Goal: Information Seeking & Learning: Check status

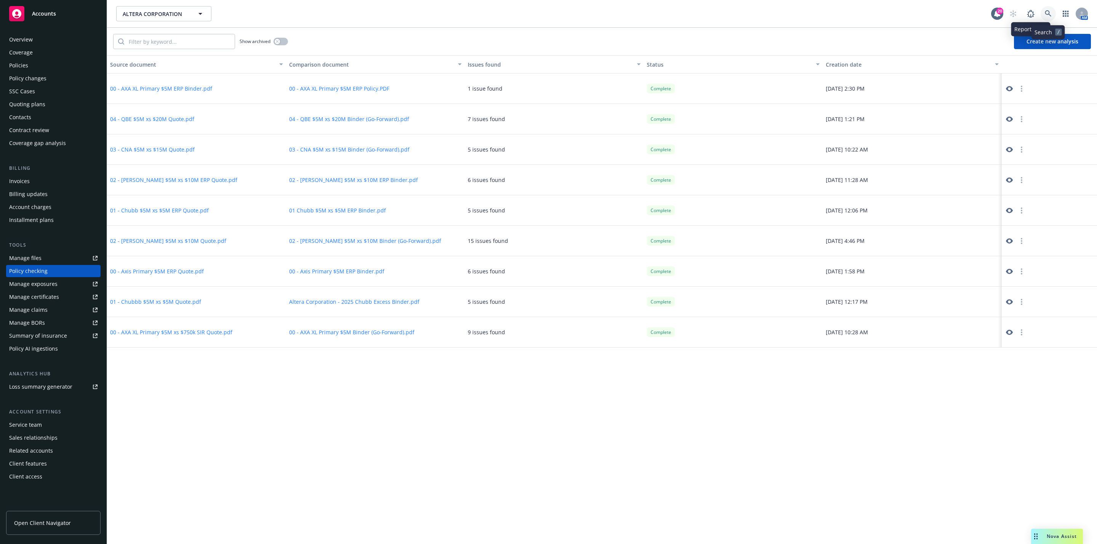
click at [1046, 18] on link at bounding box center [1048, 13] width 15 height 15
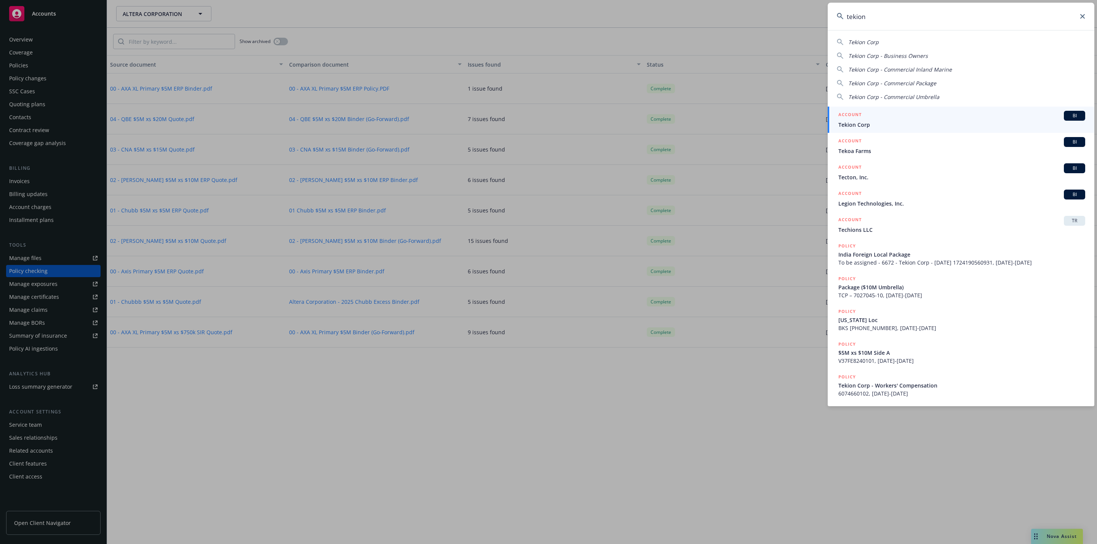
type input "tekion"
click at [968, 121] on span "Tekion Corp" at bounding box center [961, 125] width 247 height 8
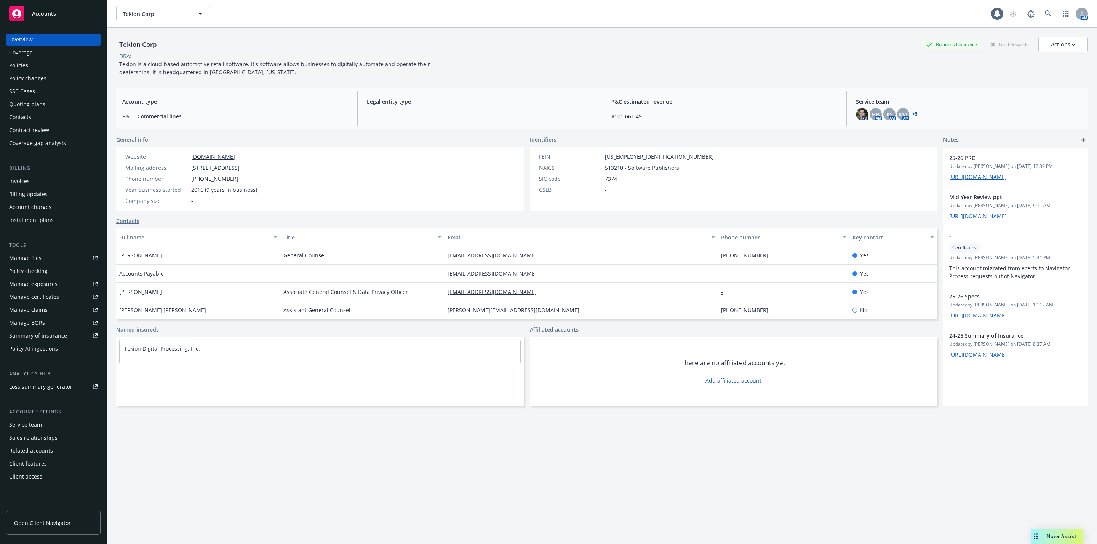
click at [45, 62] on div "Policies" at bounding box center [53, 65] width 88 height 12
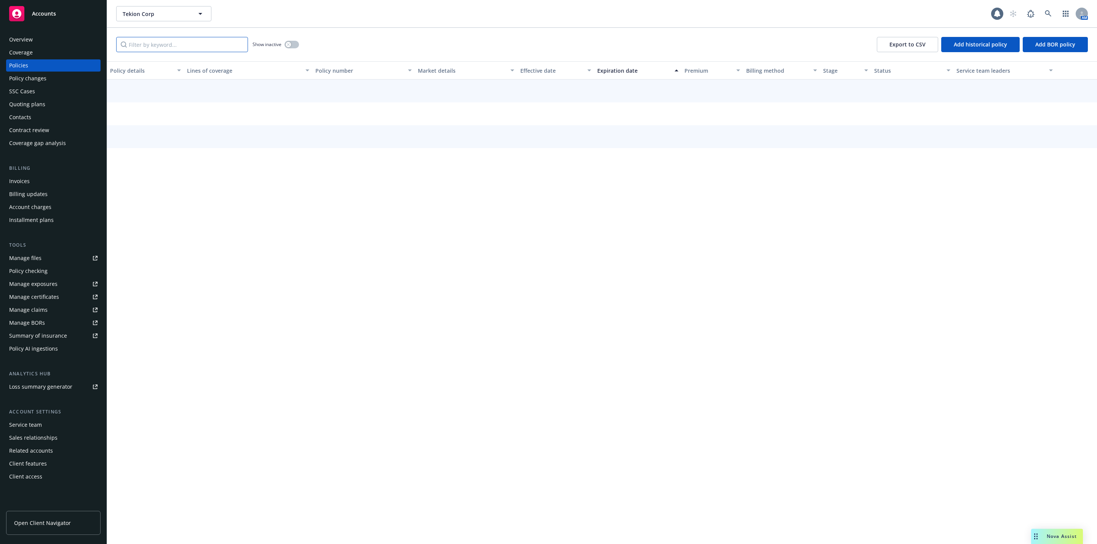
click at [146, 39] on input "Filter by keyword..." at bounding box center [182, 44] width 132 height 15
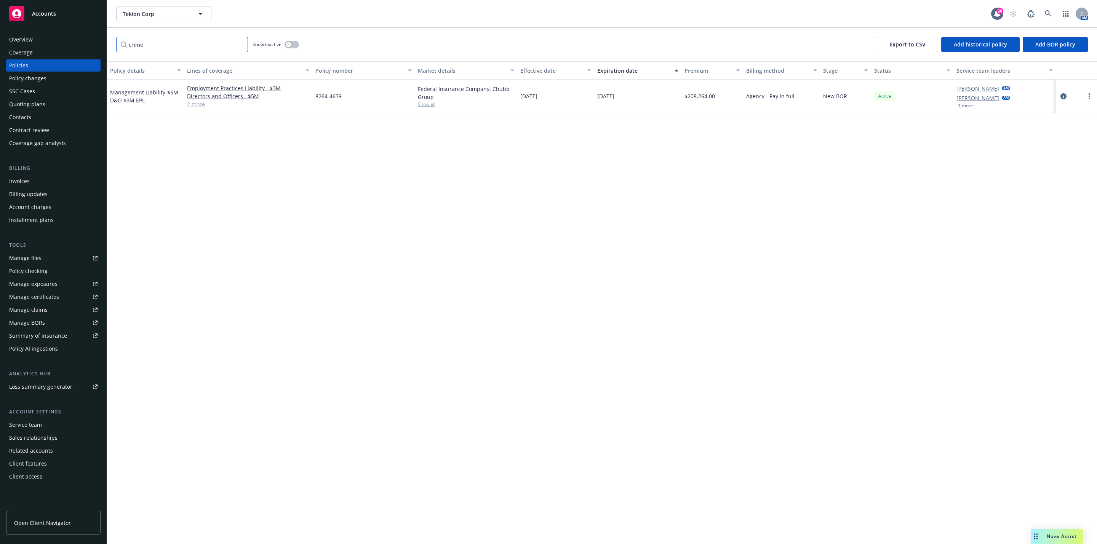
type input "crime"
click at [193, 107] on link "2 more" at bounding box center [248, 104] width 122 height 8
click at [363, 193] on div "Policy details Lines of coverage Policy number Market details Effective date Ex…" at bounding box center [602, 302] width 990 height 483
click at [201, 112] on link "Crime - $5M" at bounding box center [248, 112] width 122 height 8
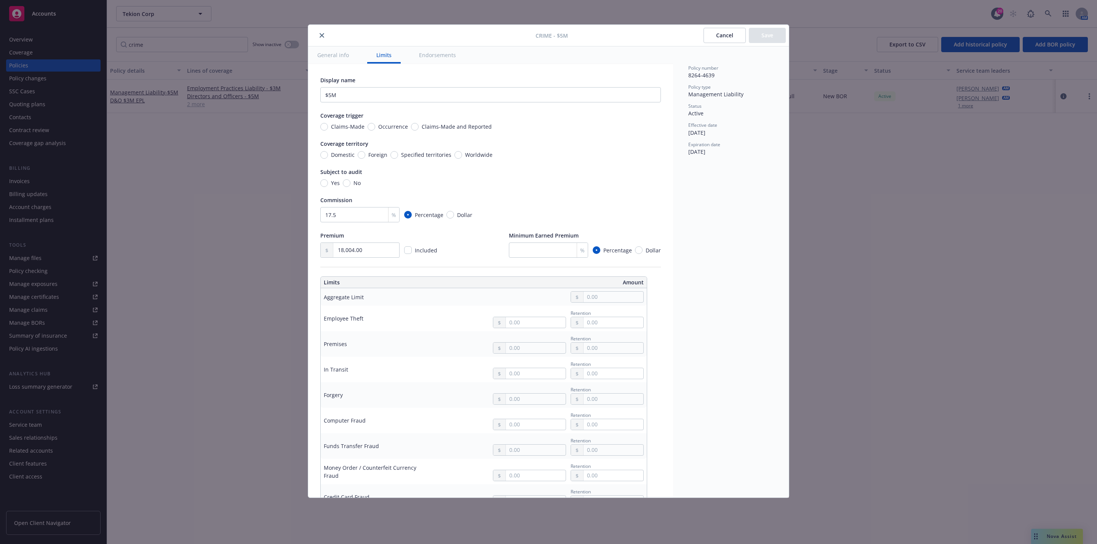
click at [231, 173] on div "Crime - $5M Cancel Save General info Limits Endorsements Display name $5M Cover…" at bounding box center [548, 272] width 1097 height 544
click at [314, 37] on div at bounding box center [423, 35] width 224 height 9
click at [312, 39] on div "Crime - $5M Cancel Save" at bounding box center [548, 36] width 481 height 22
click at [317, 37] on div at bounding box center [423, 35] width 224 height 9
click at [320, 37] on icon "close" at bounding box center [322, 35] width 5 height 5
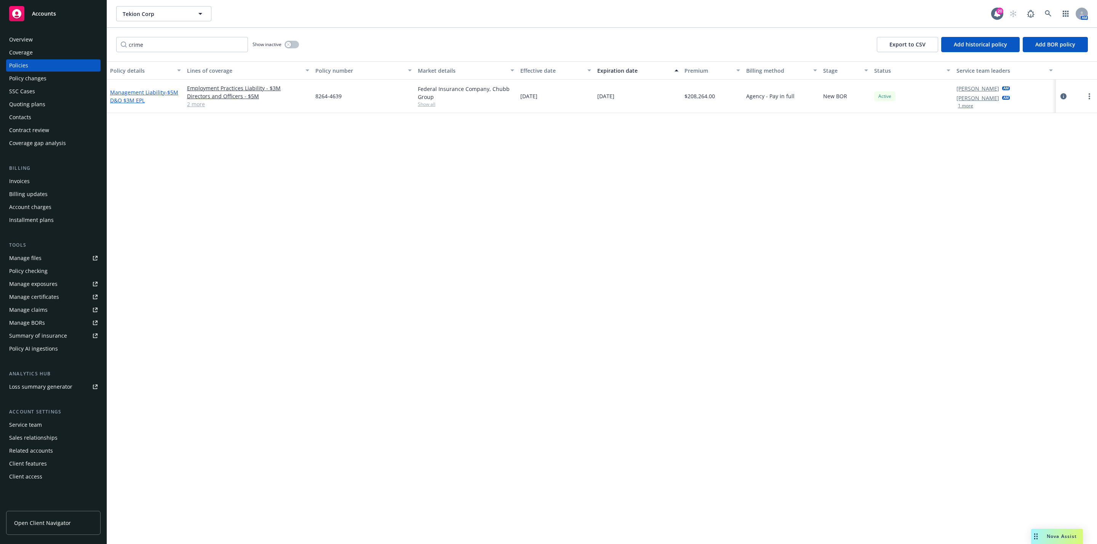
click at [158, 93] on link "Management Liability - $5M D&O $3M EPL" at bounding box center [144, 96] width 68 height 15
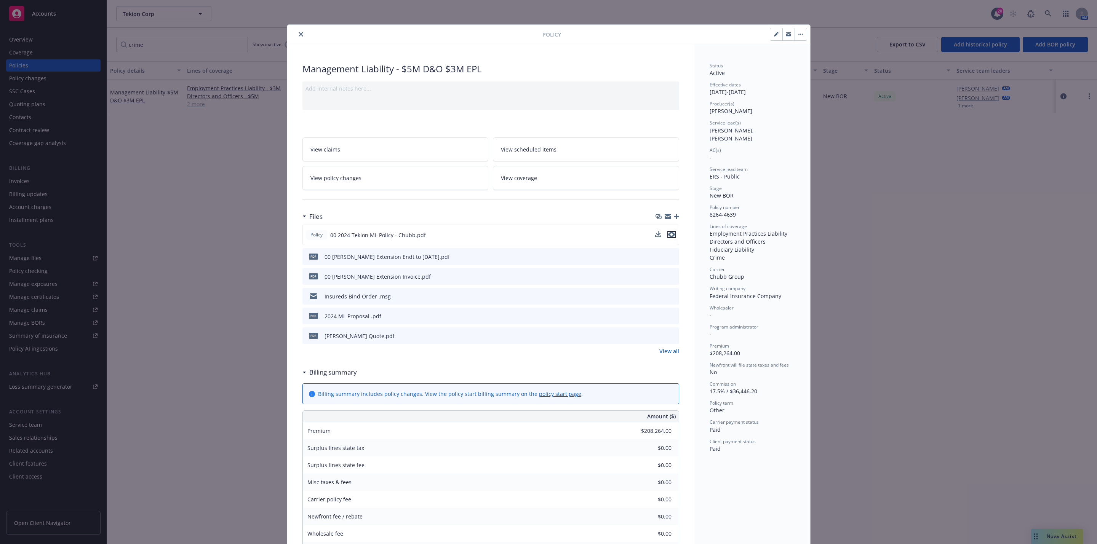
click at [668, 234] on icon "preview file" at bounding box center [671, 234] width 7 height 5
click at [299, 35] on icon "close" at bounding box center [301, 34] width 5 height 5
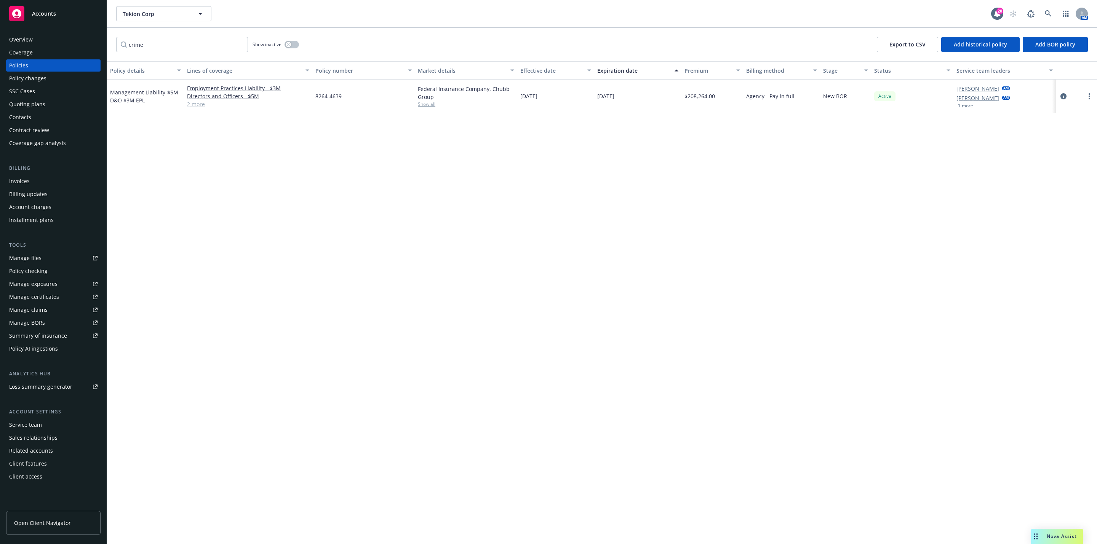
click at [28, 108] on div "Quoting plans" at bounding box center [27, 104] width 36 height 12
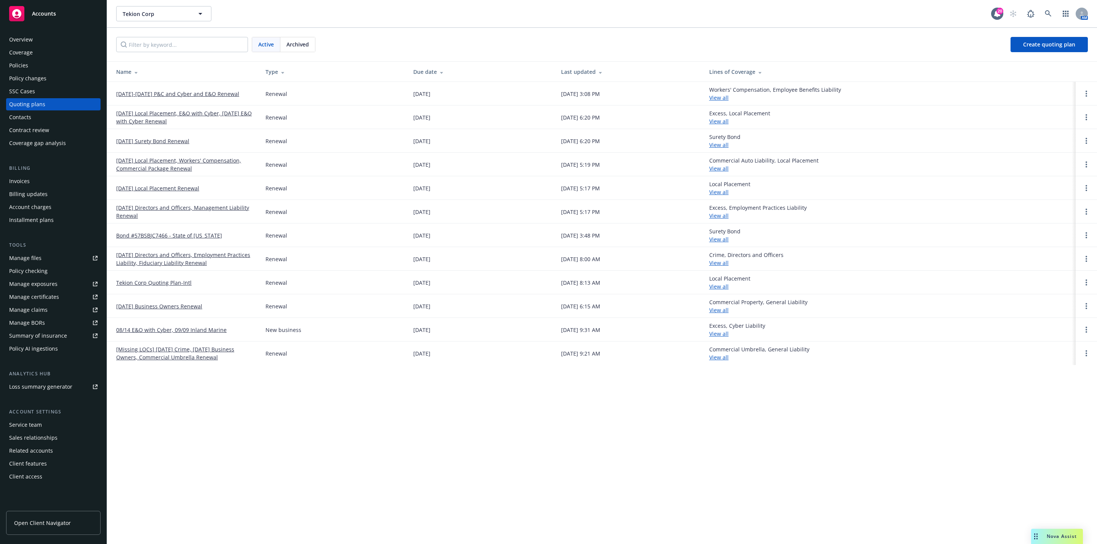
click at [187, 96] on link "[DATE]-[DATE] P&C and Cyber and E&O Renewal" at bounding box center [177, 94] width 123 height 8
